Goal: Check status: Check status

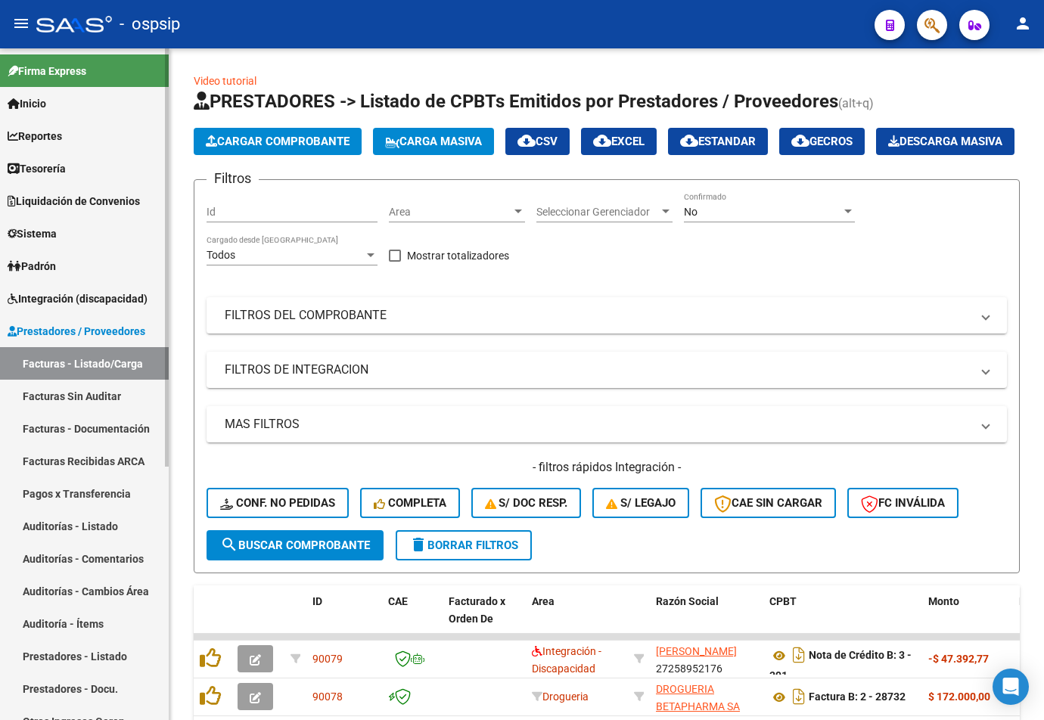
click at [88, 172] on link "Tesorería" at bounding box center [84, 168] width 169 height 33
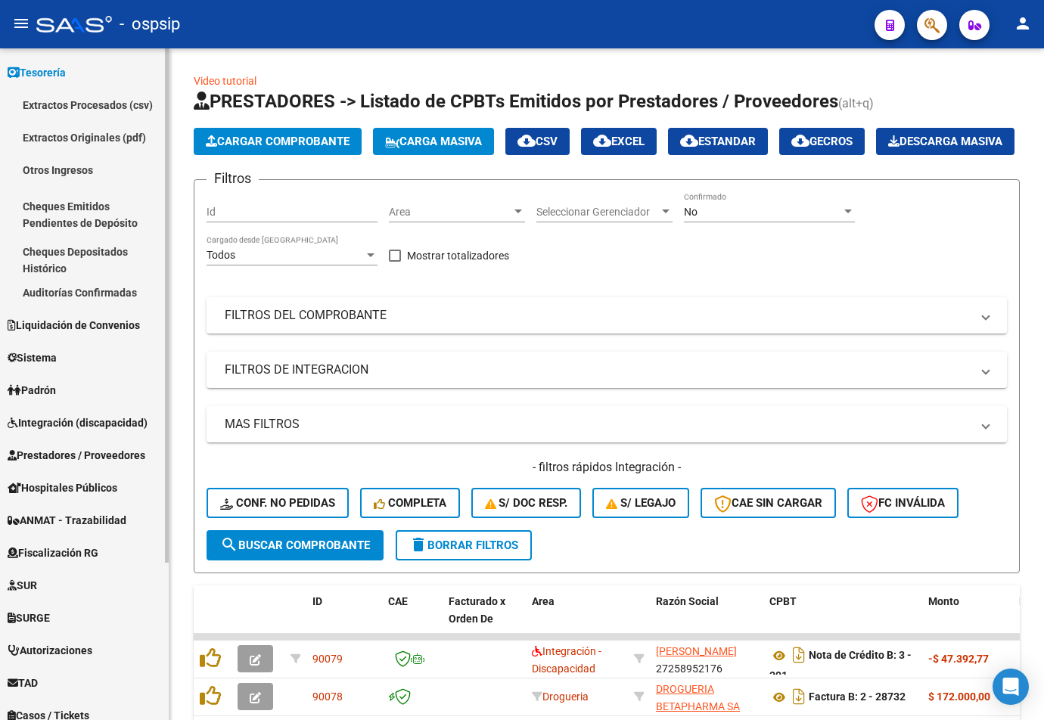
scroll to position [205, 0]
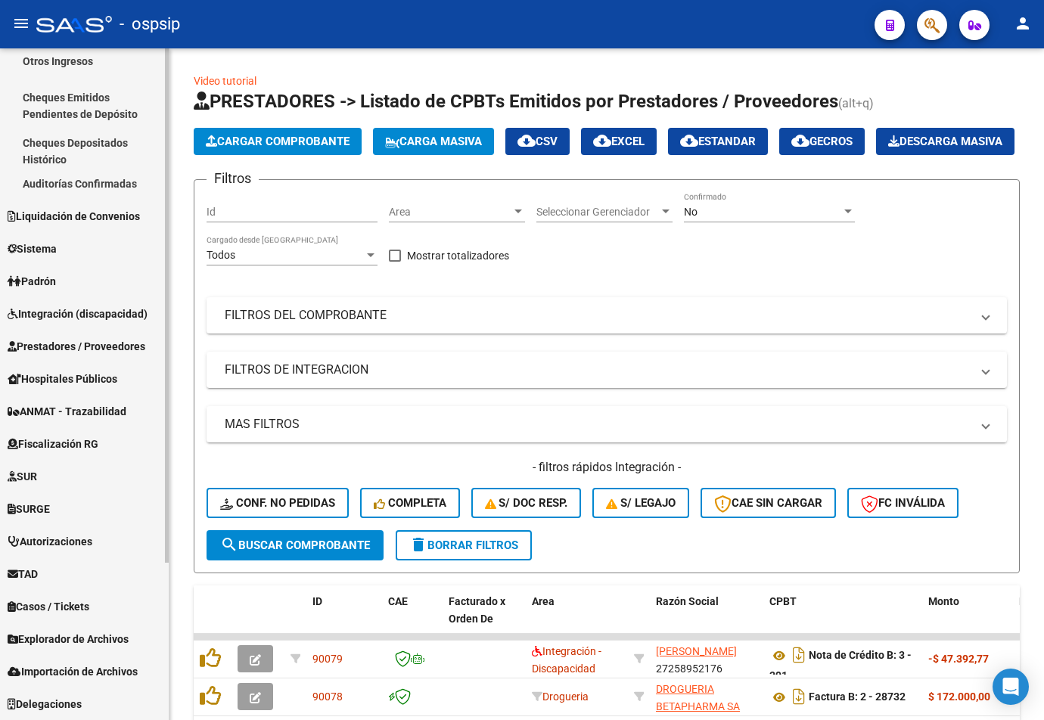
click at [76, 311] on span "Integración (discapacidad)" at bounding box center [78, 314] width 140 height 17
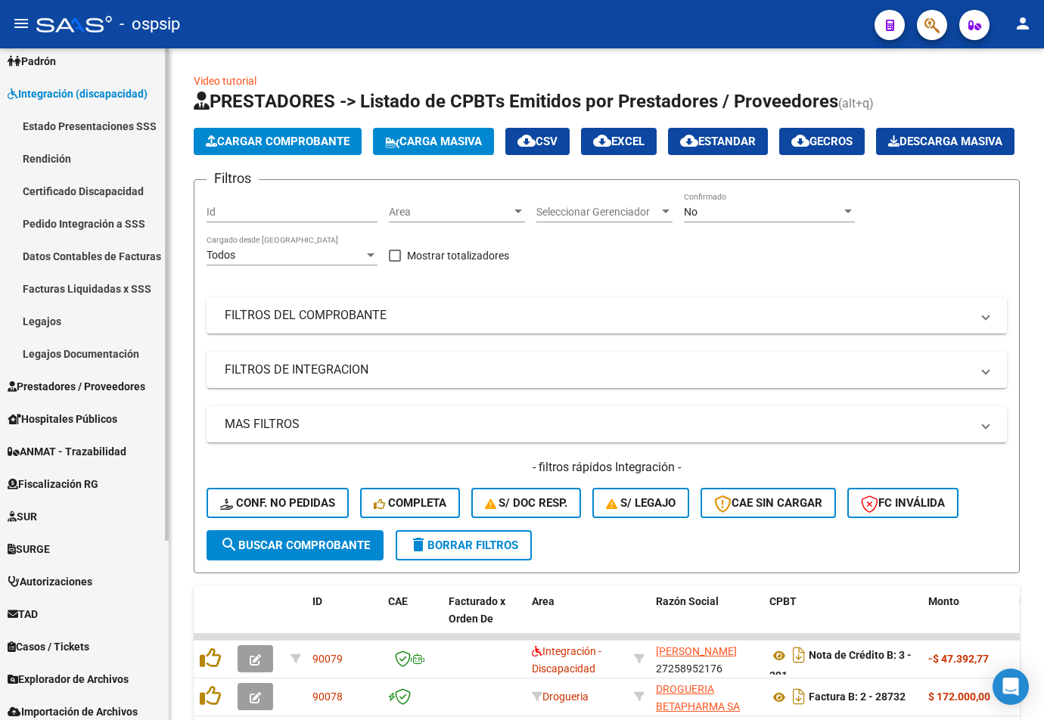
click at [87, 267] on link "Datos Contables de Facturas" at bounding box center [84, 256] width 169 height 33
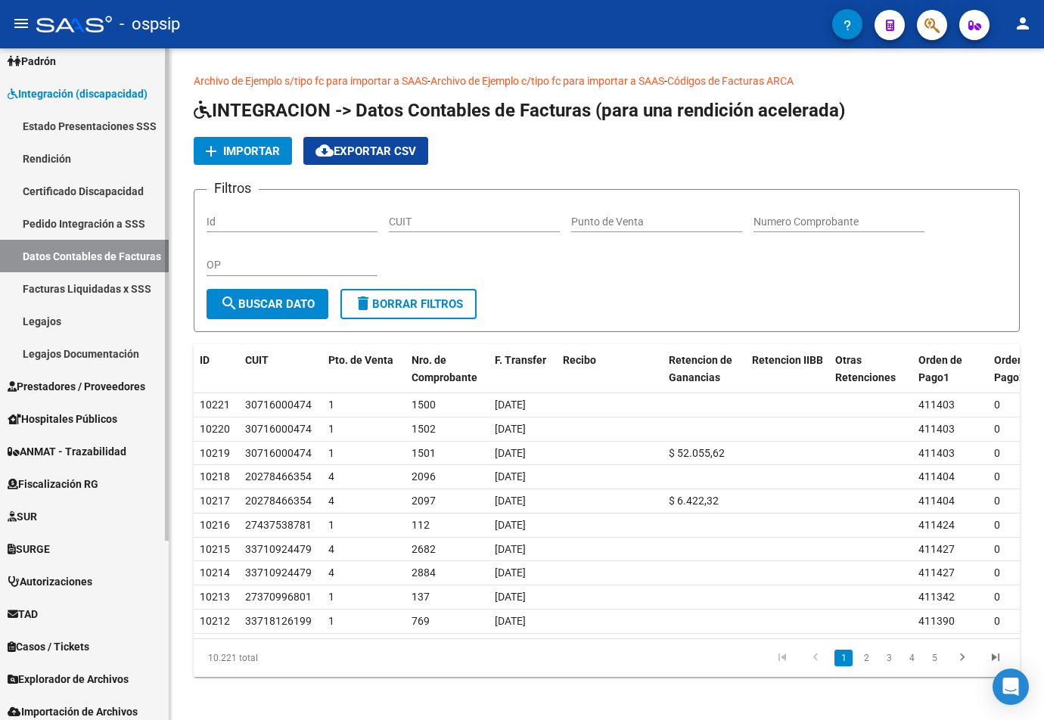
click at [87, 281] on link "Facturas Liquidadas x SSS" at bounding box center [84, 288] width 169 height 33
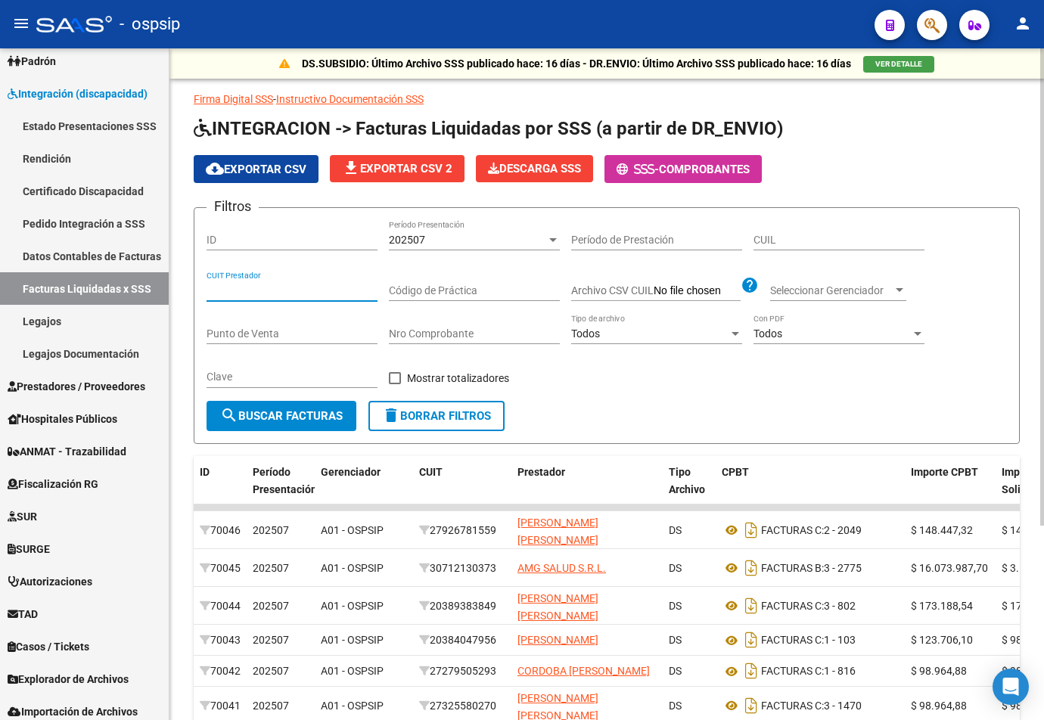
click at [330, 297] on input "CUIT Prestador" at bounding box center [292, 290] width 171 height 13
paste input "20-34238940-7"
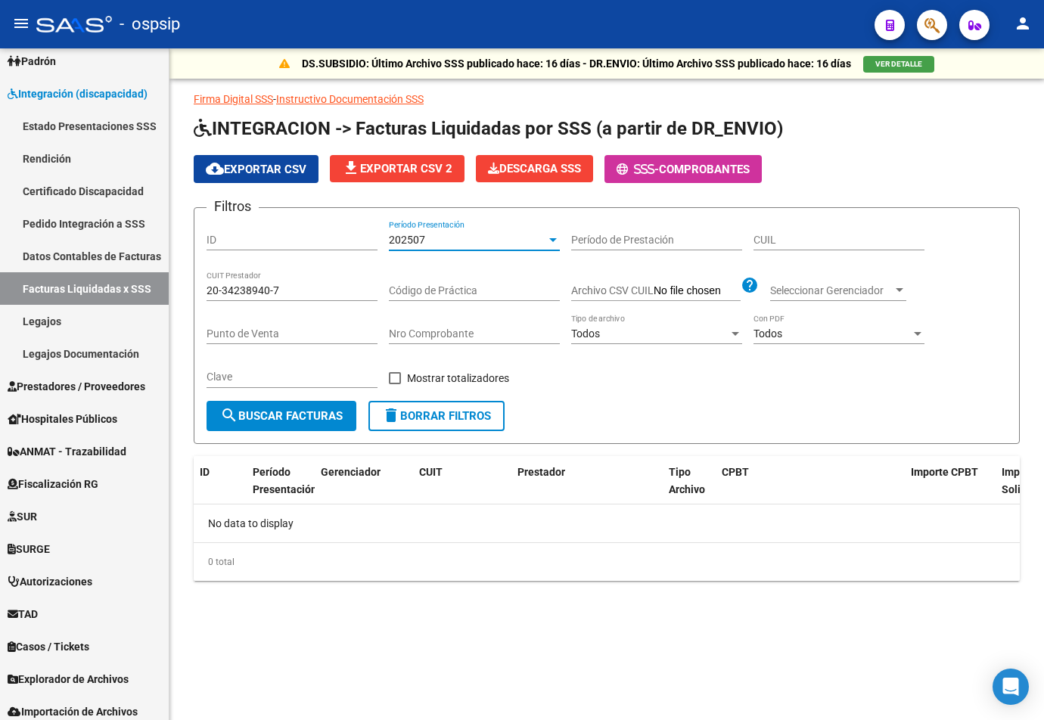
click at [473, 237] on div "202507" at bounding box center [467, 240] width 157 height 13
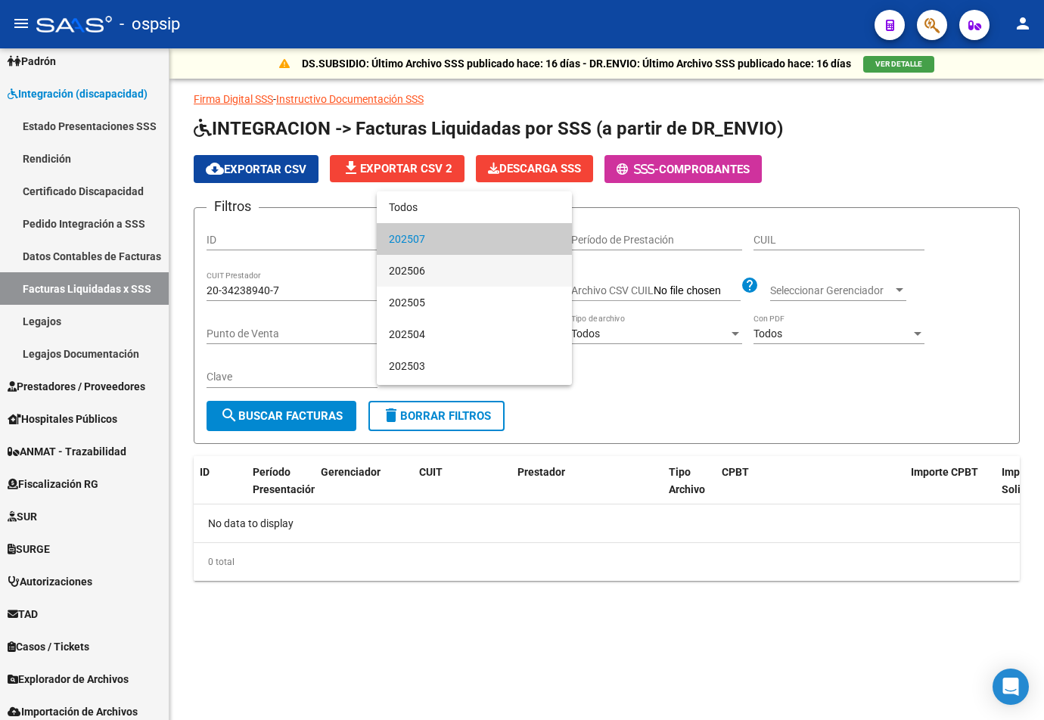
click at [447, 271] on span "202506" at bounding box center [474, 271] width 171 height 32
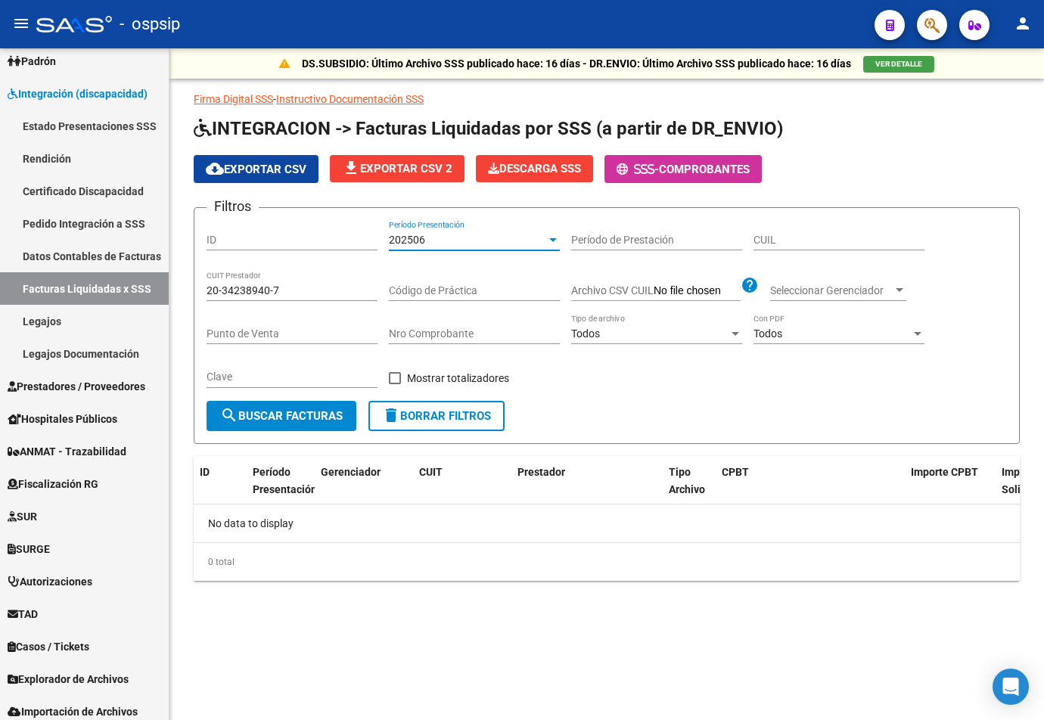
click at [272, 296] on input "20-34238940-7" at bounding box center [292, 290] width 171 height 13
click at [225, 288] on input "20-34238940-7" at bounding box center [292, 290] width 171 height 13
type input "20-34238940-7"
click at [482, 217] on form "Filtros ID 202506 Período Presentación Período de Prestación CUIL 20-34238940-7…" at bounding box center [607, 325] width 826 height 237
click at [461, 234] on div "202506" at bounding box center [467, 240] width 157 height 13
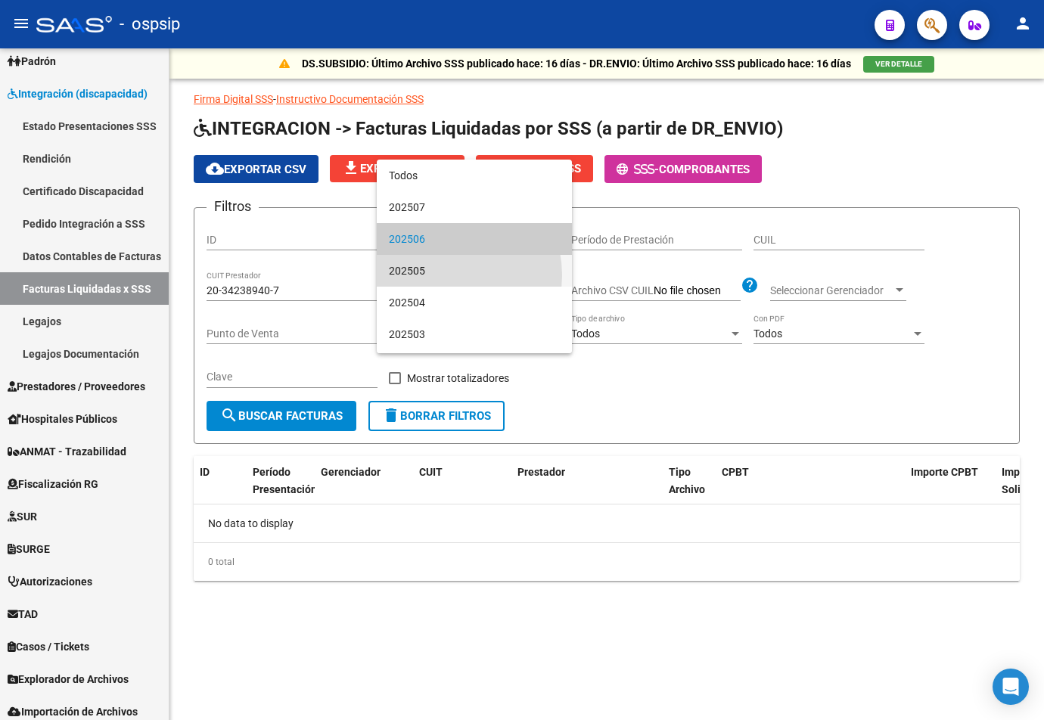
click at [438, 275] on span "202505" at bounding box center [474, 271] width 171 height 32
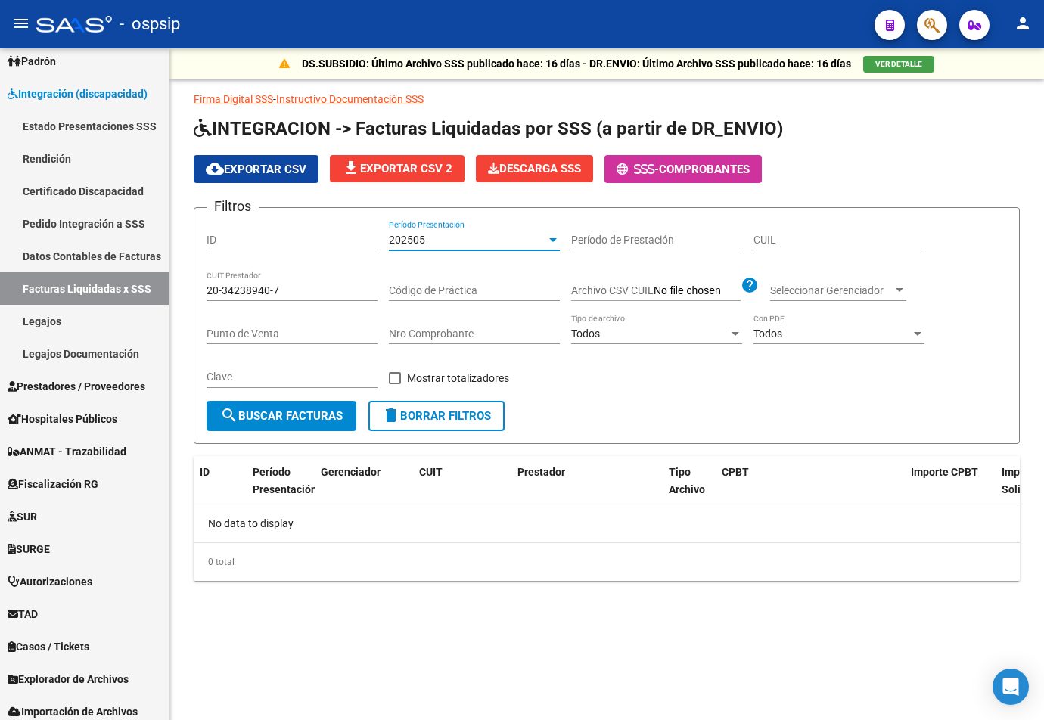
click at [438, 278] on div "Código de Práctica" at bounding box center [474, 286] width 171 height 30
click at [455, 241] on div "202505" at bounding box center [467, 240] width 157 height 13
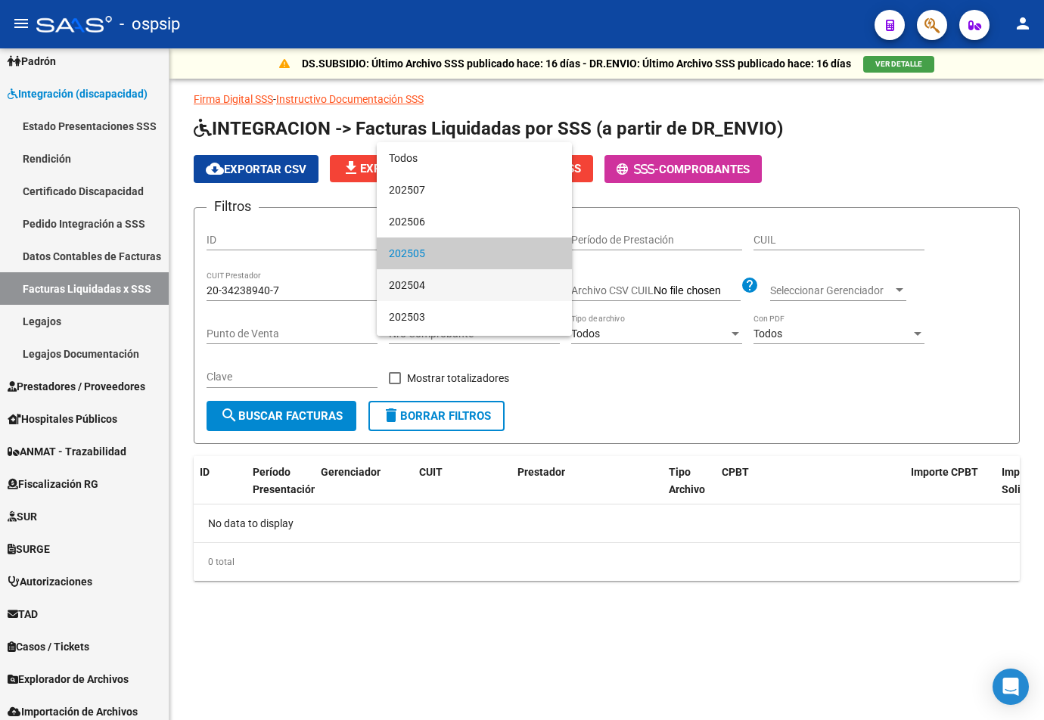
scroll to position [14, 0]
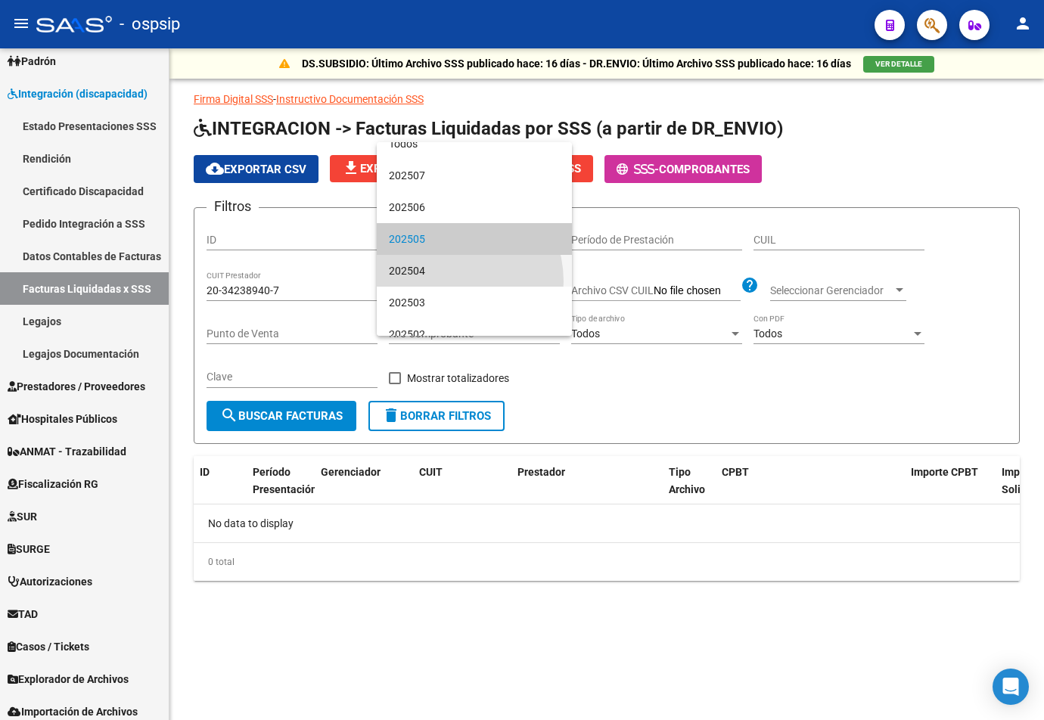
click at [443, 281] on span "202504" at bounding box center [474, 271] width 171 height 32
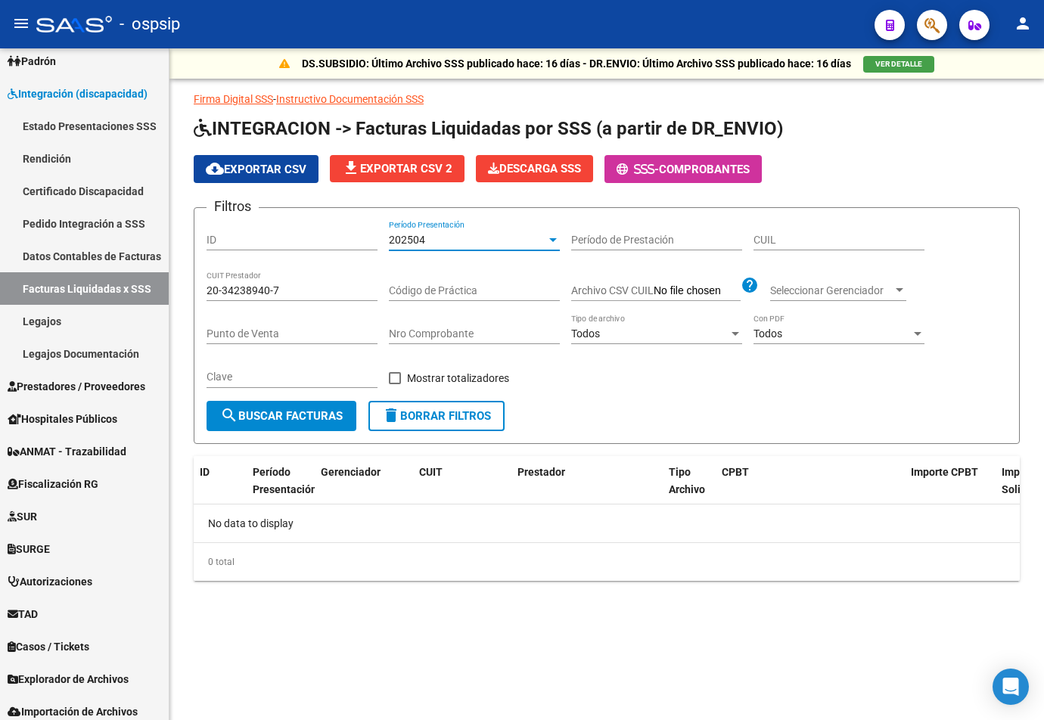
click at [445, 276] on div "Código de Práctica" at bounding box center [474, 286] width 171 height 30
click at [463, 240] on div "202504" at bounding box center [467, 240] width 157 height 13
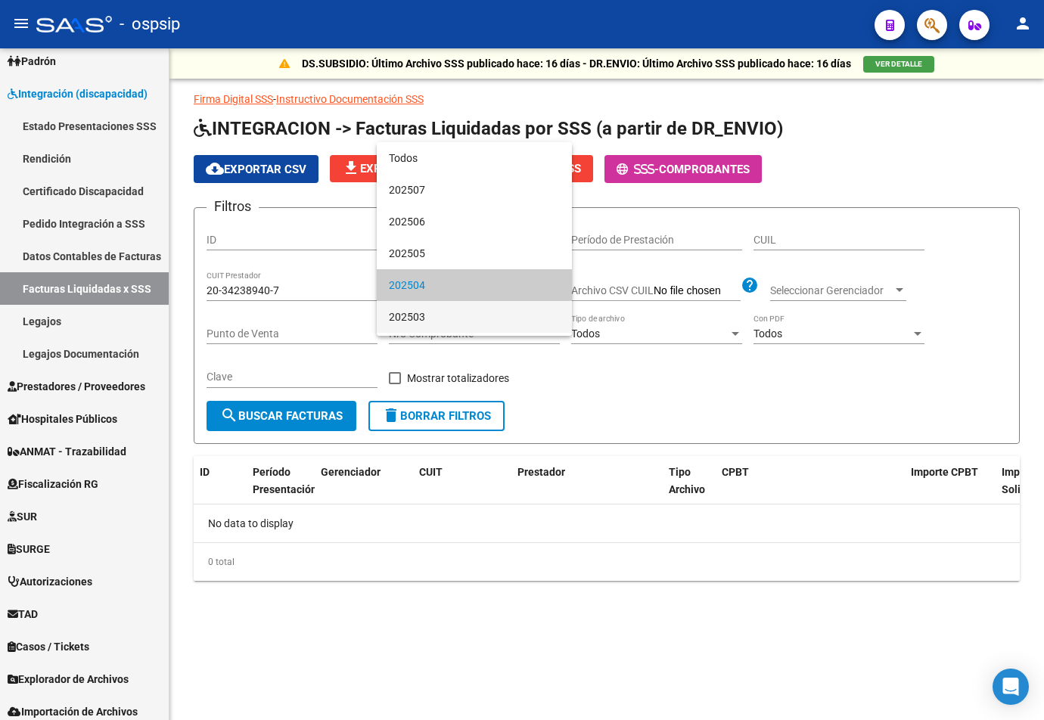
scroll to position [46, 0]
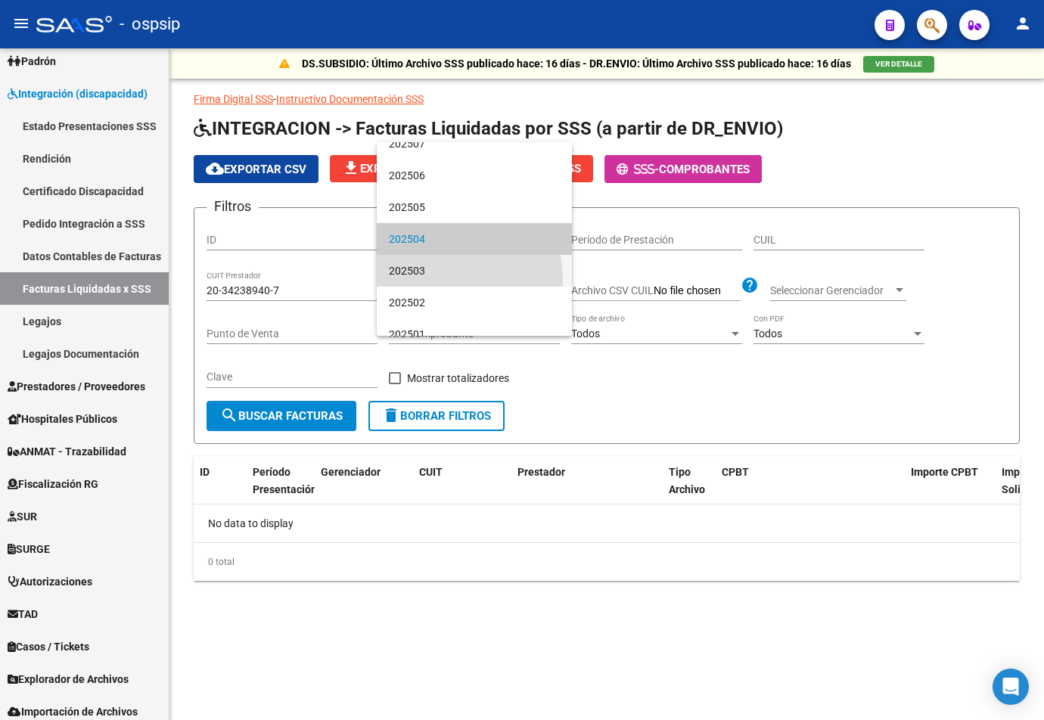
click at [450, 278] on span "202503" at bounding box center [474, 271] width 171 height 32
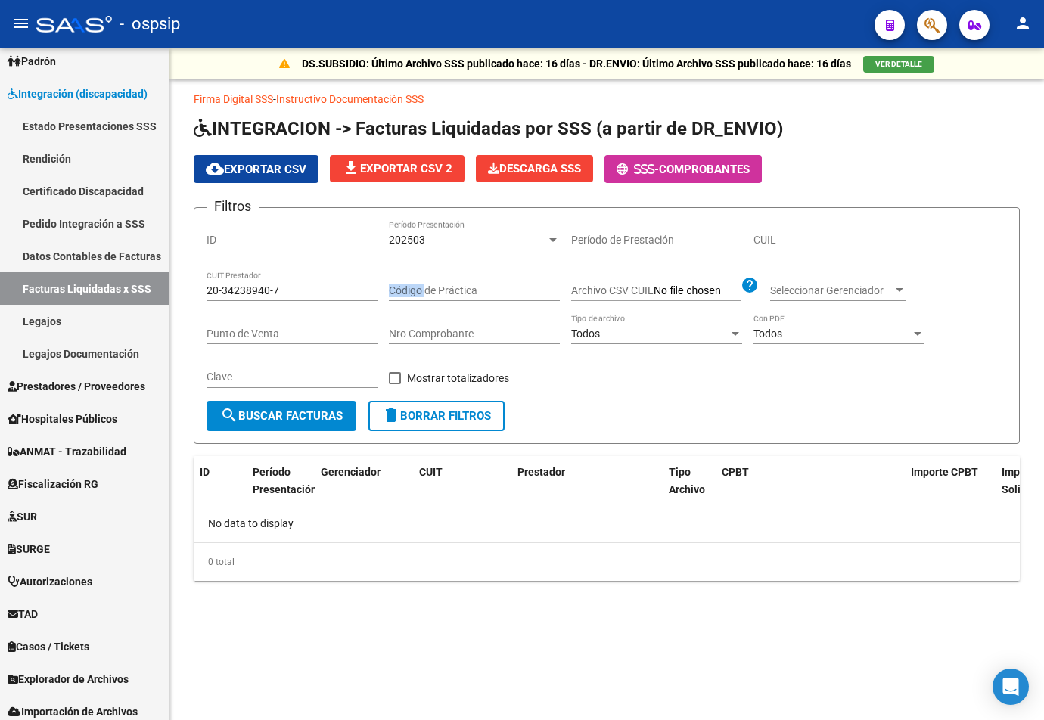
click at [450, 278] on div "Código de Práctica" at bounding box center [474, 286] width 171 height 30
click at [461, 243] on div "202503" at bounding box center [467, 240] width 157 height 13
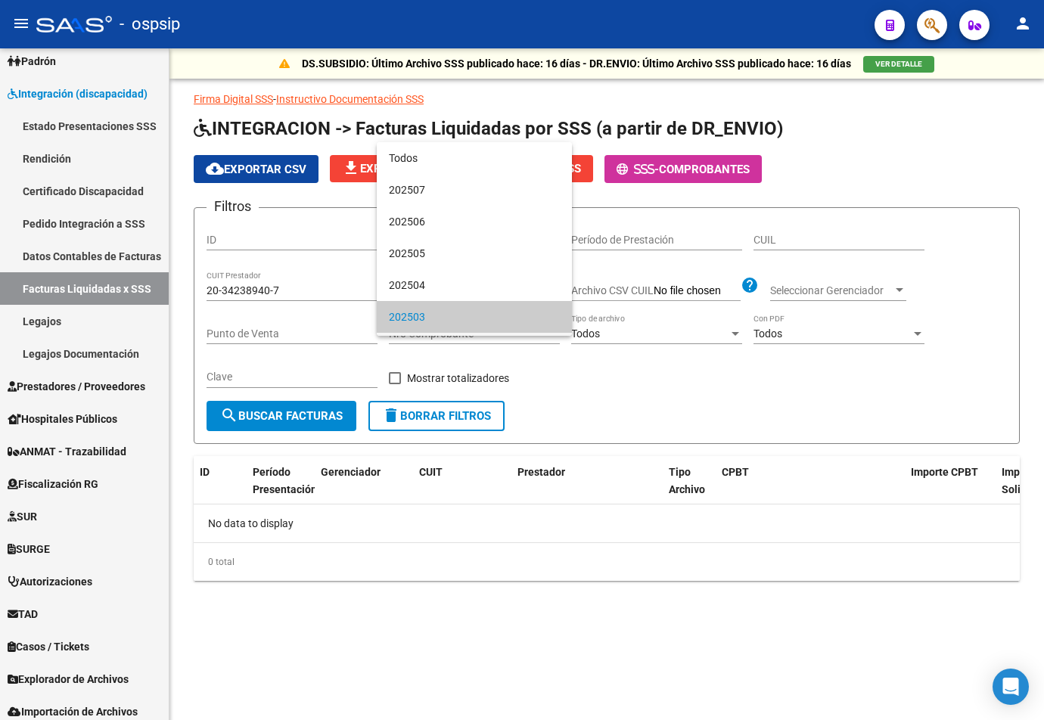
scroll to position [78, 0]
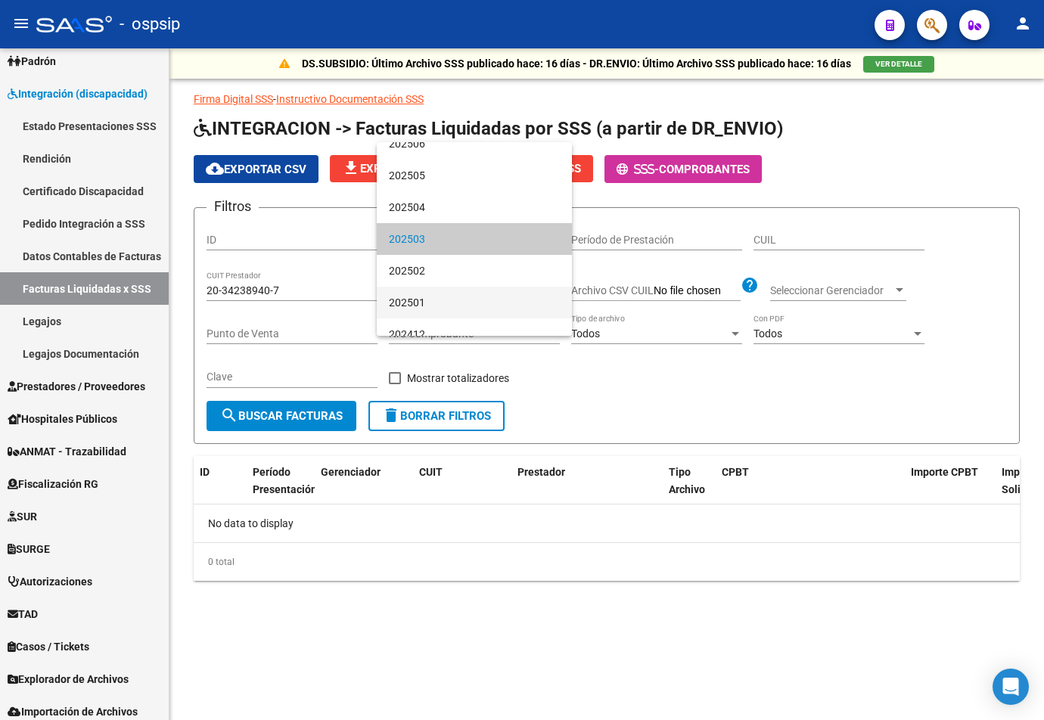
click at [449, 287] on span "202501" at bounding box center [474, 303] width 171 height 32
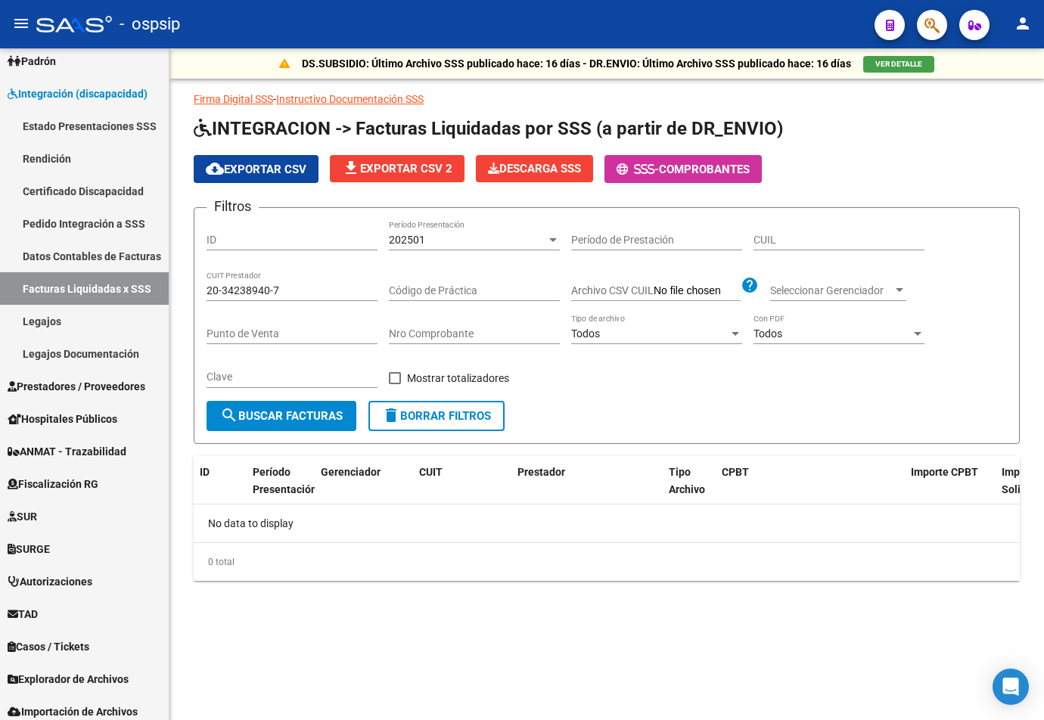
click at [450, 279] on div "Código de Práctica" at bounding box center [474, 286] width 171 height 30
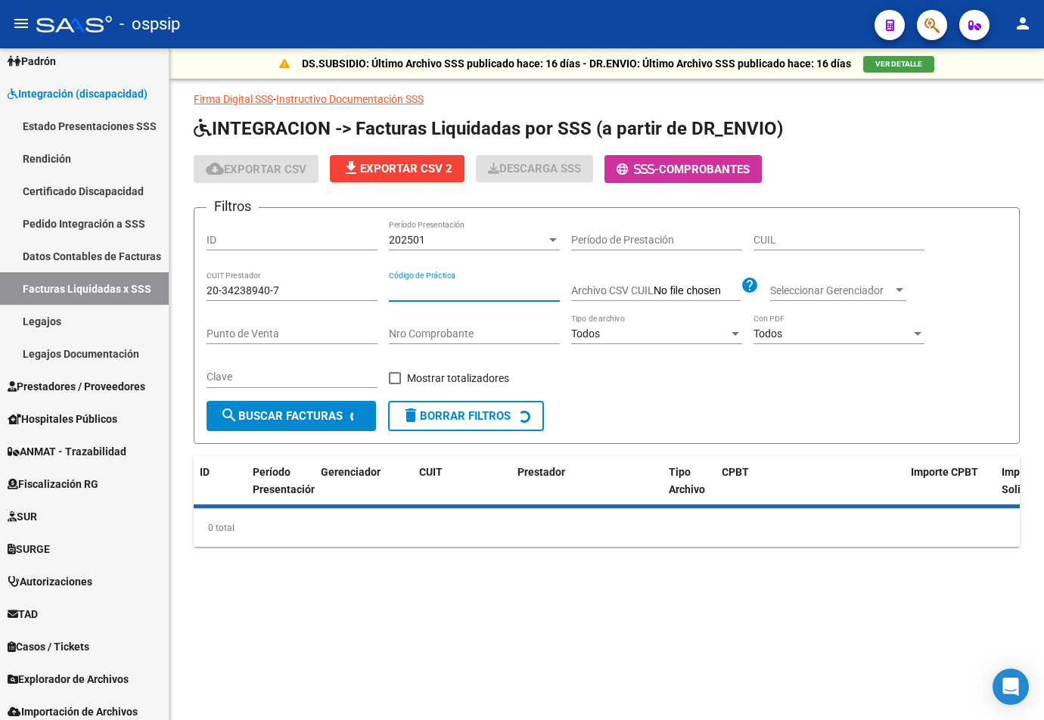
click at [468, 229] on div "202501 Período Presentación" at bounding box center [474, 235] width 171 height 30
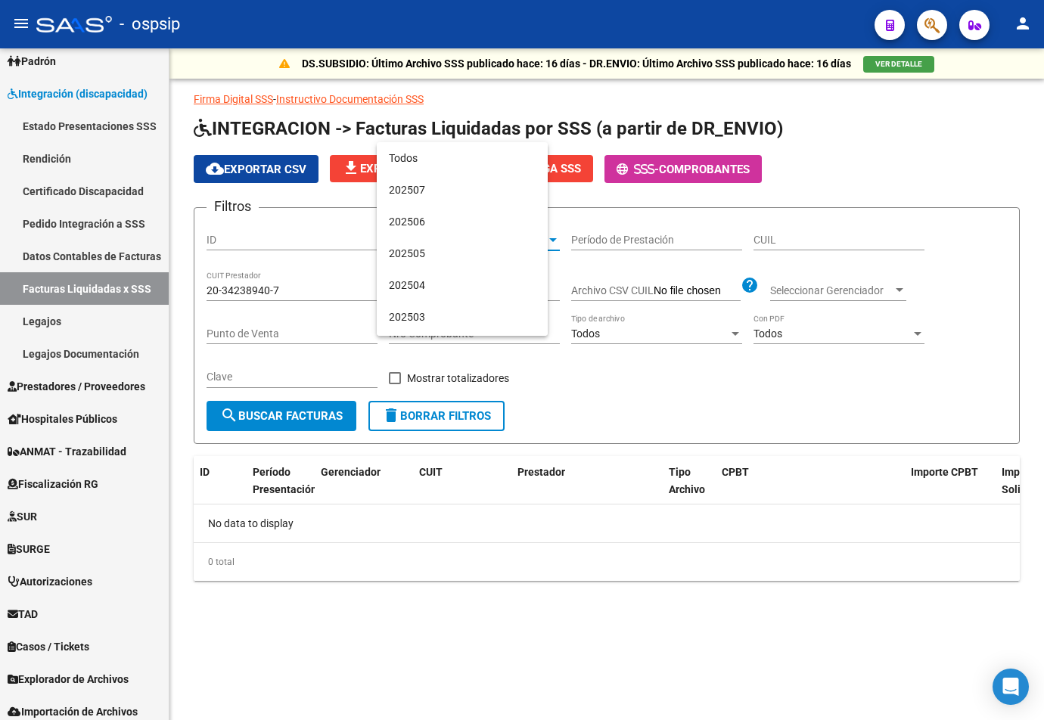
scroll to position [141, 0]
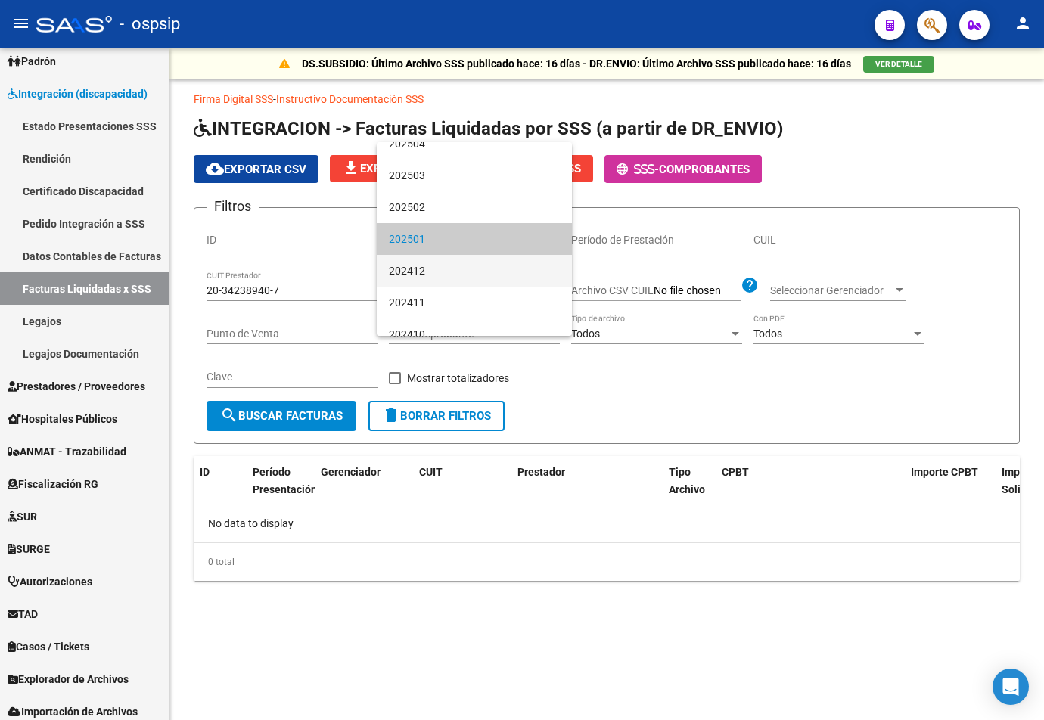
click at [460, 260] on span "202412" at bounding box center [474, 271] width 171 height 32
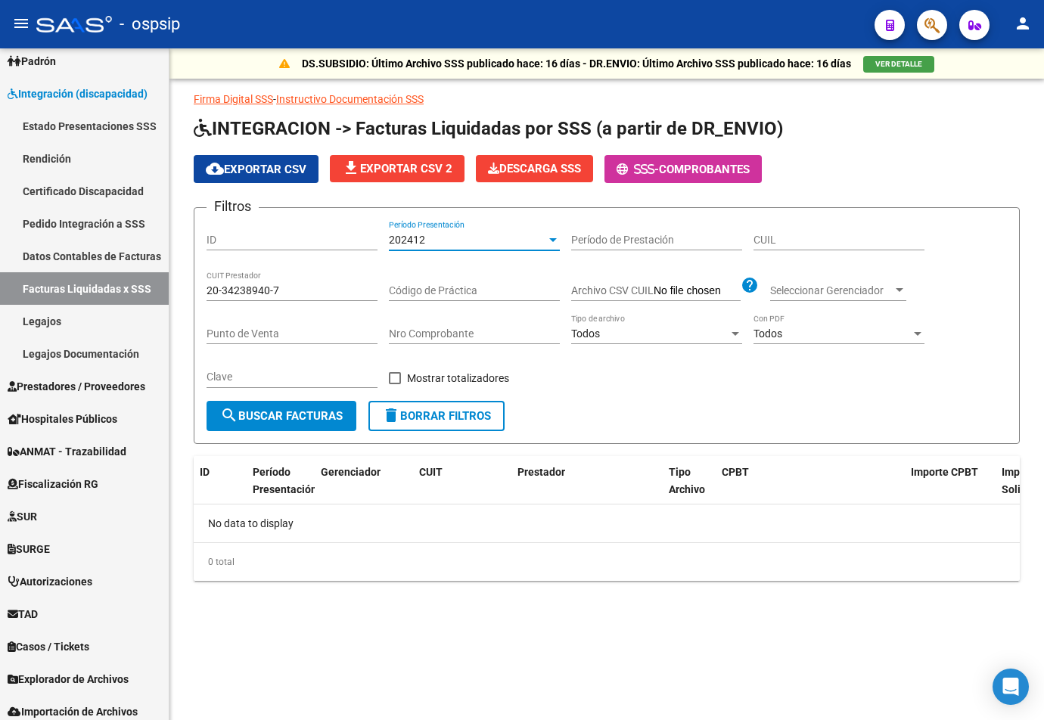
click at [459, 264] on div "Filtros ID 202412 Período Presentación Período de Prestación CUIL 20-34238940-7…" at bounding box center [607, 310] width 800 height 181
click at [456, 282] on div "Código de Práctica" at bounding box center [474, 286] width 171 height 30
click at [181, 700] on mat-sidenav-content "DS.SUBSIDIO: Último Archivo SSS publicado hace: 16 días - DR.ENVIO: Último Arch…" at bounding box center [606, 384] width 875 height 672
